Goal: Navigation & Orientation: Find specific page/section

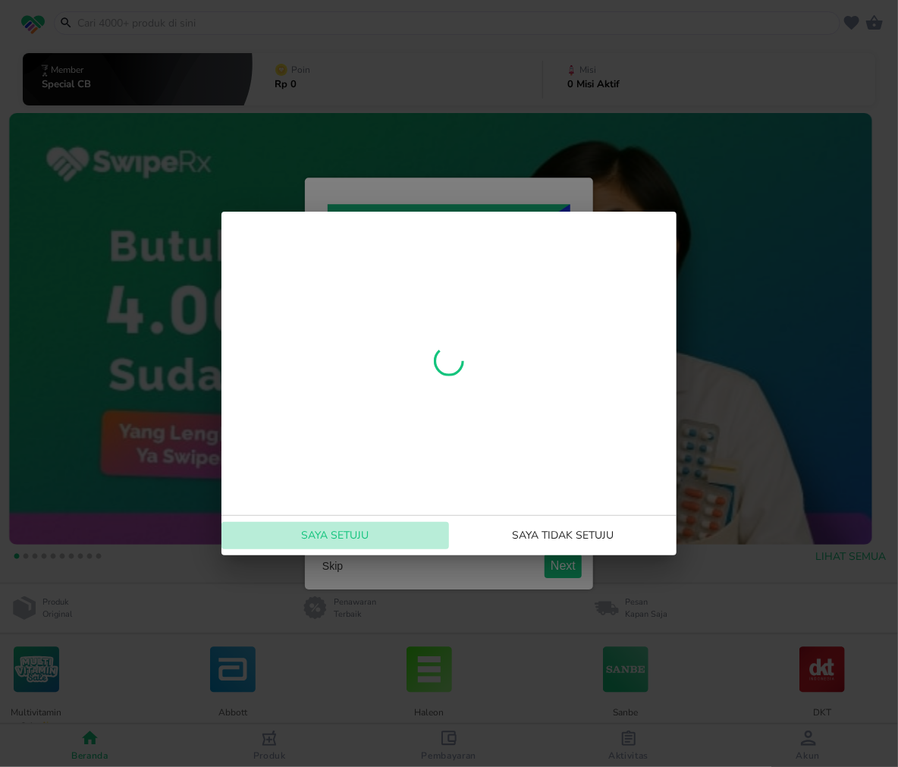
click at [317, 534] on span "Saya setuju" at bounding box center [335, 535] width 215 height 19
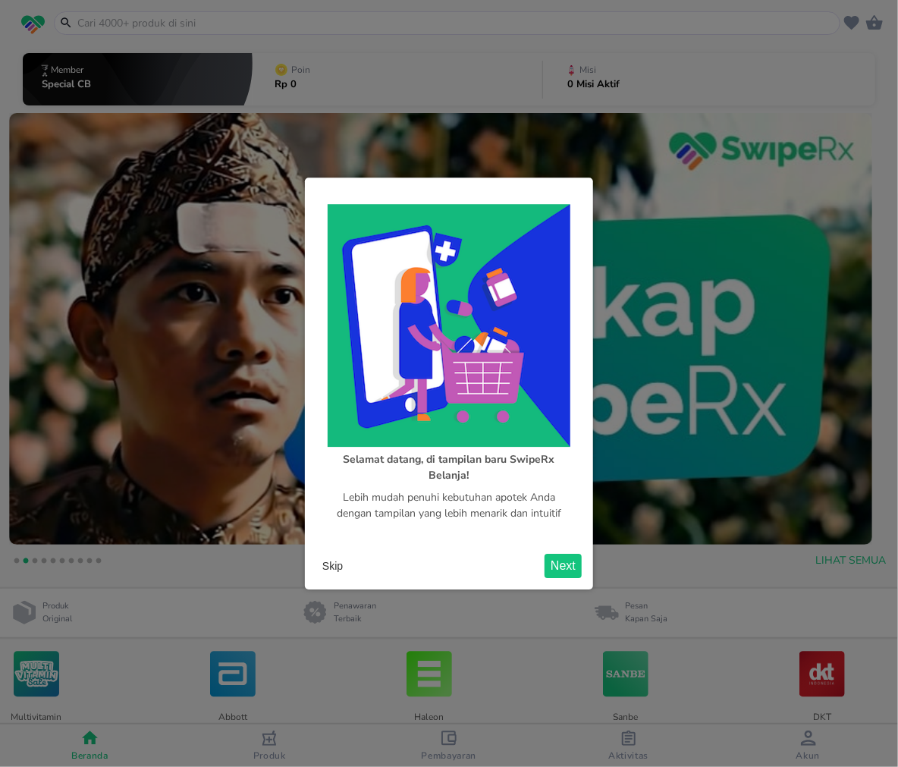
click at [333, 569] on button "Skip" at bounding box center [332, 565] width 33 height 23
